Goal: Task Accomplishment & Management: Use online tool/utility

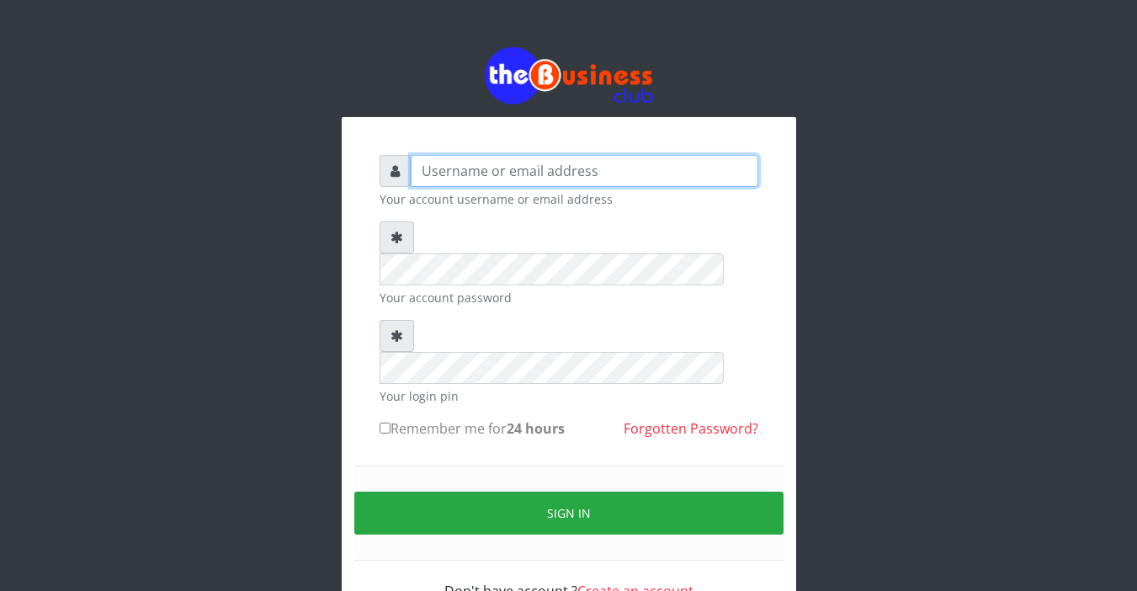
type input "Sarahadesode"
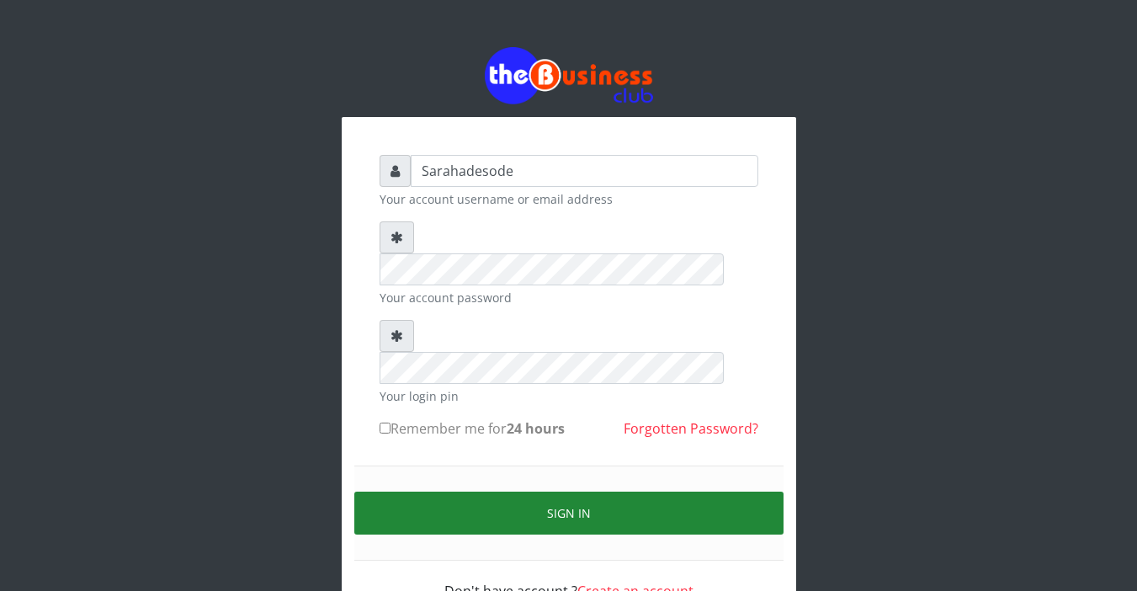
click at [512, 492] on button "Sign in" at bounding box center [568, 513] width 429 height 43
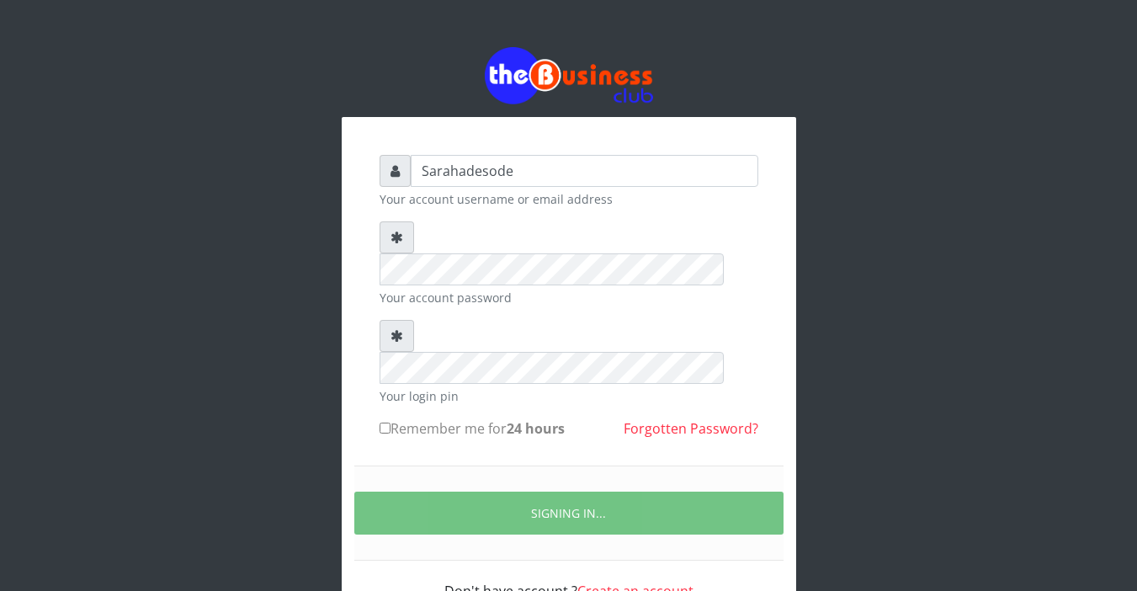
click at [385, 423] on input "Remember me for 24 hours" at bounding box center [385, 428] width 11 height 11
checkbox input "true"
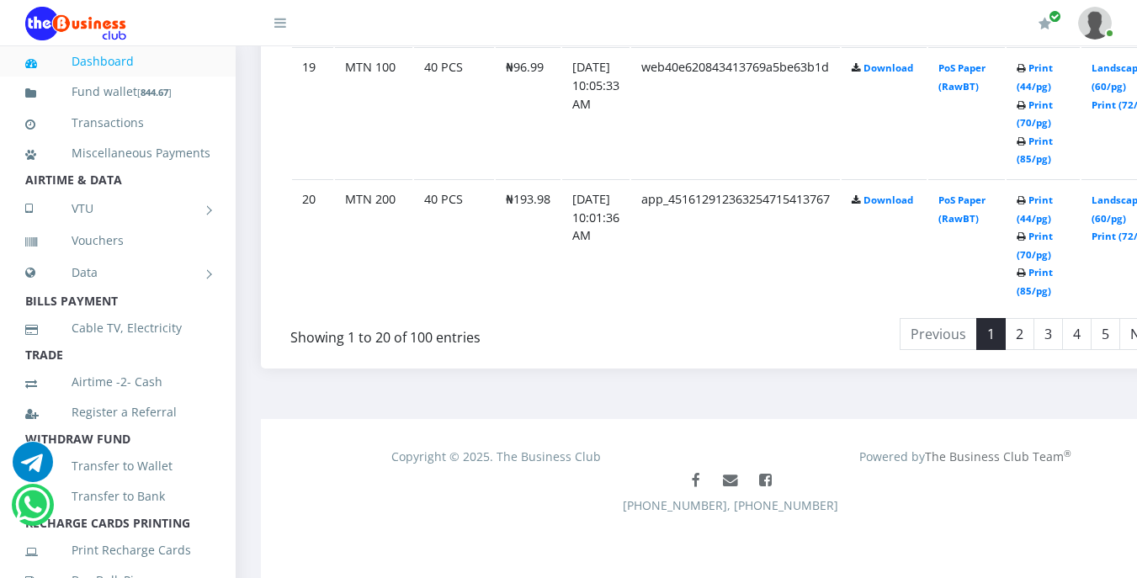
scroll to position [3394, 0]
click at [1034, 333] on link "2" at bounding box center [1019, 334] width 29 height 32
click at [1063, 335] on link "3" at bounding box center [1048, 334] width 29 height 32
click at [1091, 337] on link "4" at bounding box center [1075, 334] width 29 height 32
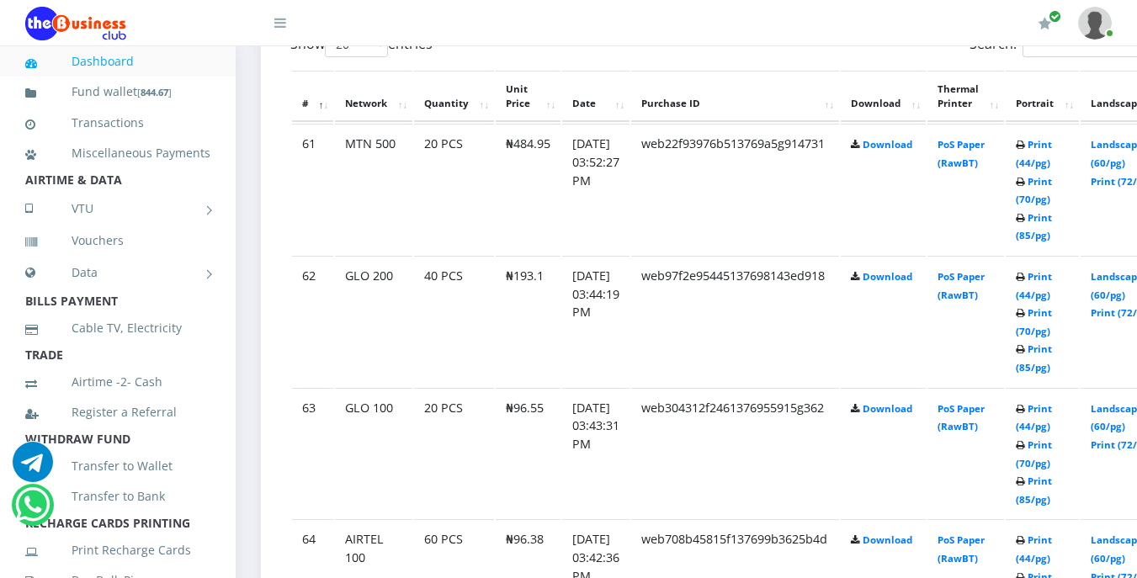
scroll to position [936, 0]
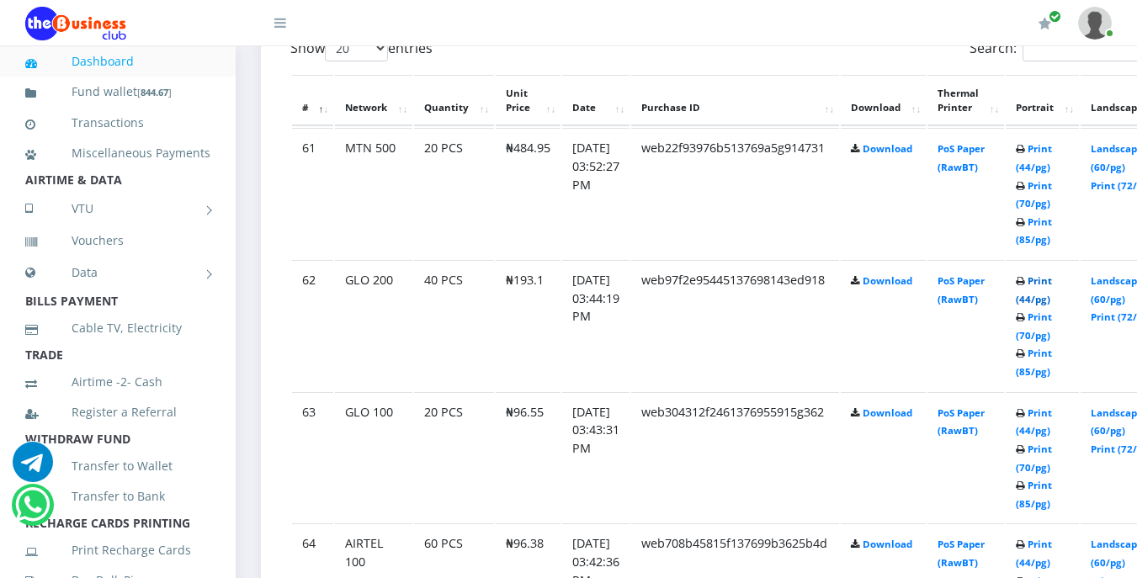
click at [1052, 281] on link "Print (44/pg)" at bounding box center [1034, 289] width 36 height 31
